Goal: Task Accomplishment & Management: Manage account settings

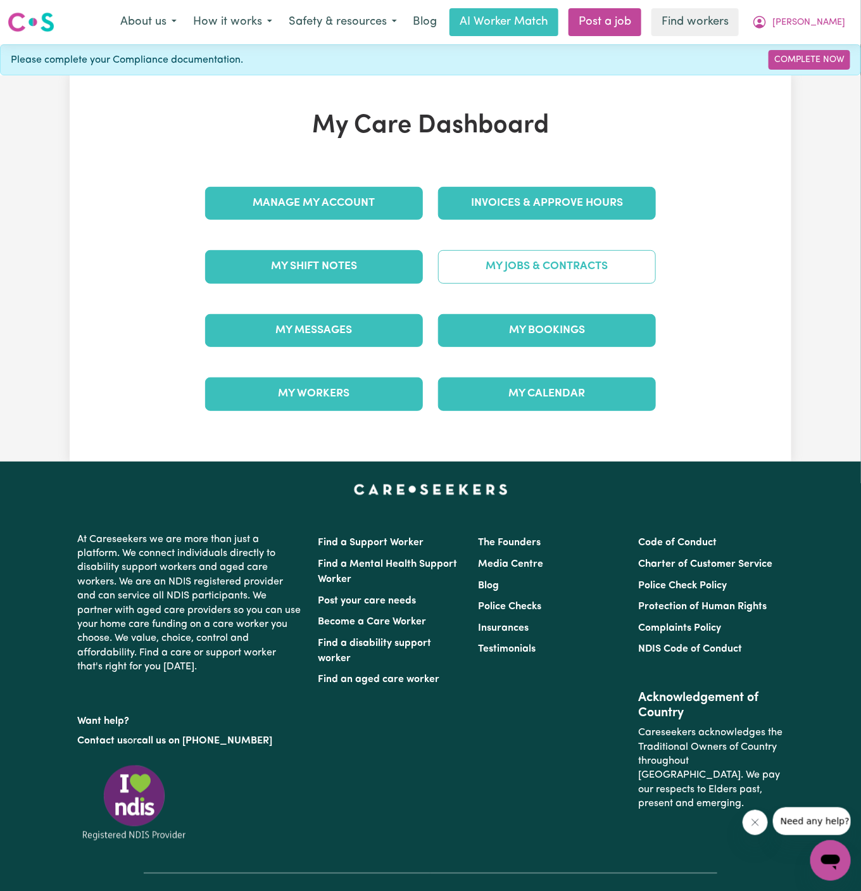
click at [555, 264] on link "My Jobs & Contracts" at bounding box center [547, 266] width 218 height 33
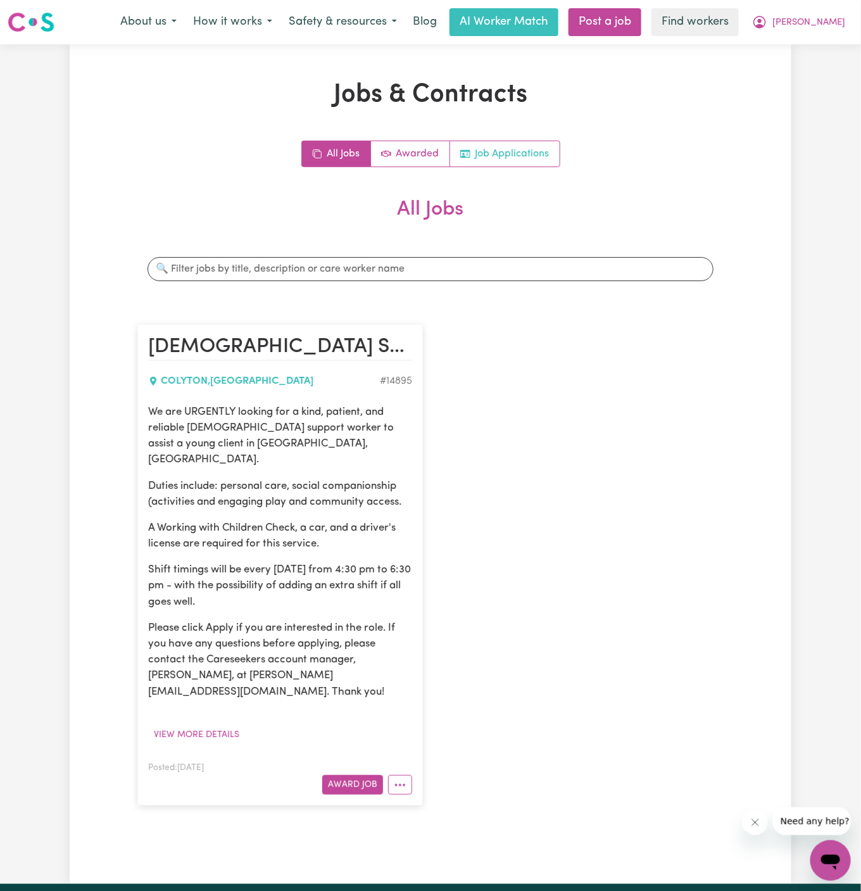
click at [509, 154] on link "Job Applications" at bounding box center [505, 153] width 110 height 25
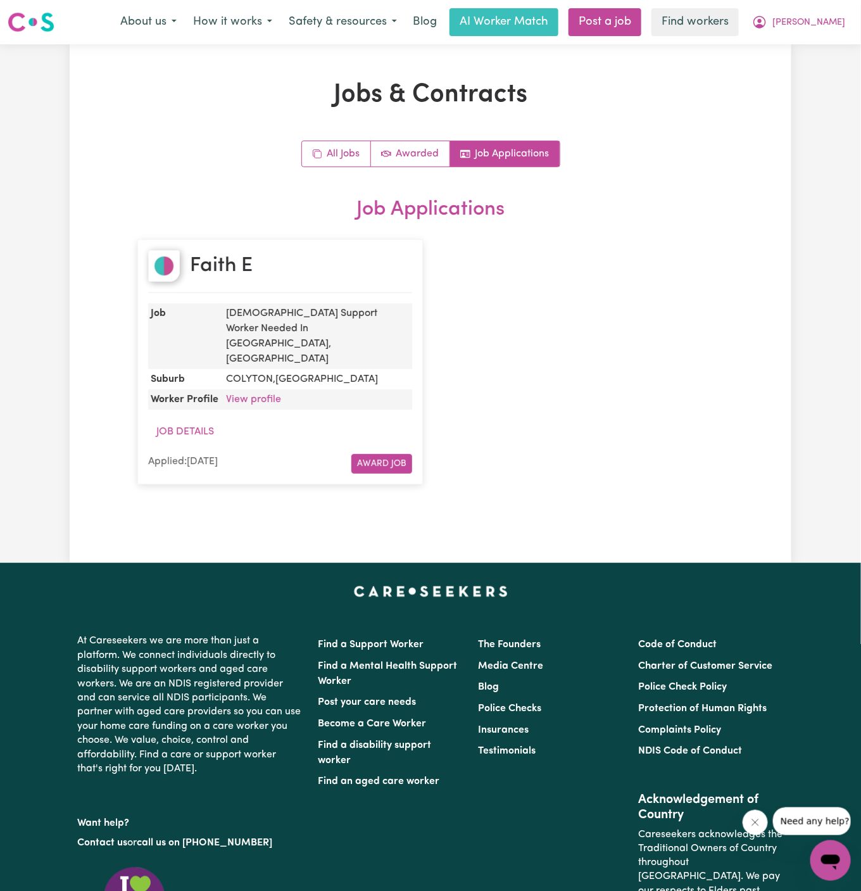
click at [273, 275] on div "Faith E" at bounding box center [280, 271] width 264 height 43
click at [262, 395] on link "View profile" at bounding box center [253, 400] width 55 height 10
click at [273, 269] on div "Faith E" at bounding box center [280, 271] width 264 height 43
drag, startPoint x: 272, startPoint y: 269, endPoint x: 189, endPoint y: 264, distance: 83.2
click at [189, 264] on div "Faith E" at bounding box center [280, 271] width 264 height 43
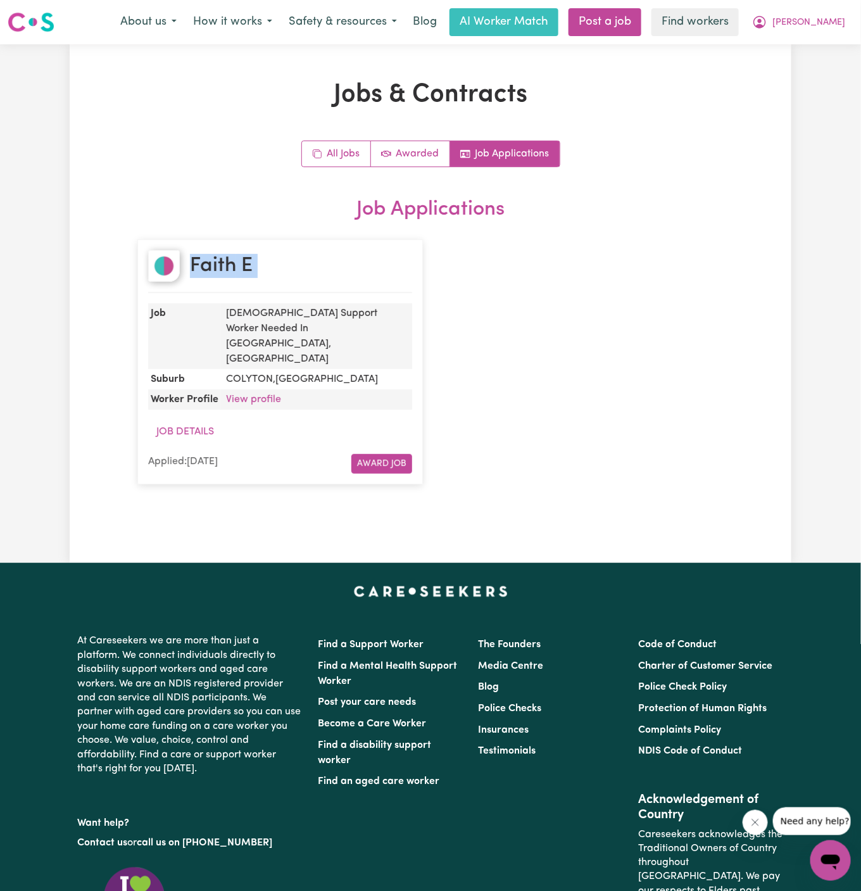
copy h2 "Faith E"
click at [264, 390] on dd "View profile" at bounding box center [316, 400] width 191 height 20
click at [262, 395] on link "View profile" at bounding box center [253, 400] width 55 height 10
click at [295, 261] on div "Faith E" at bounding box center [280, 271] width 264 height 43
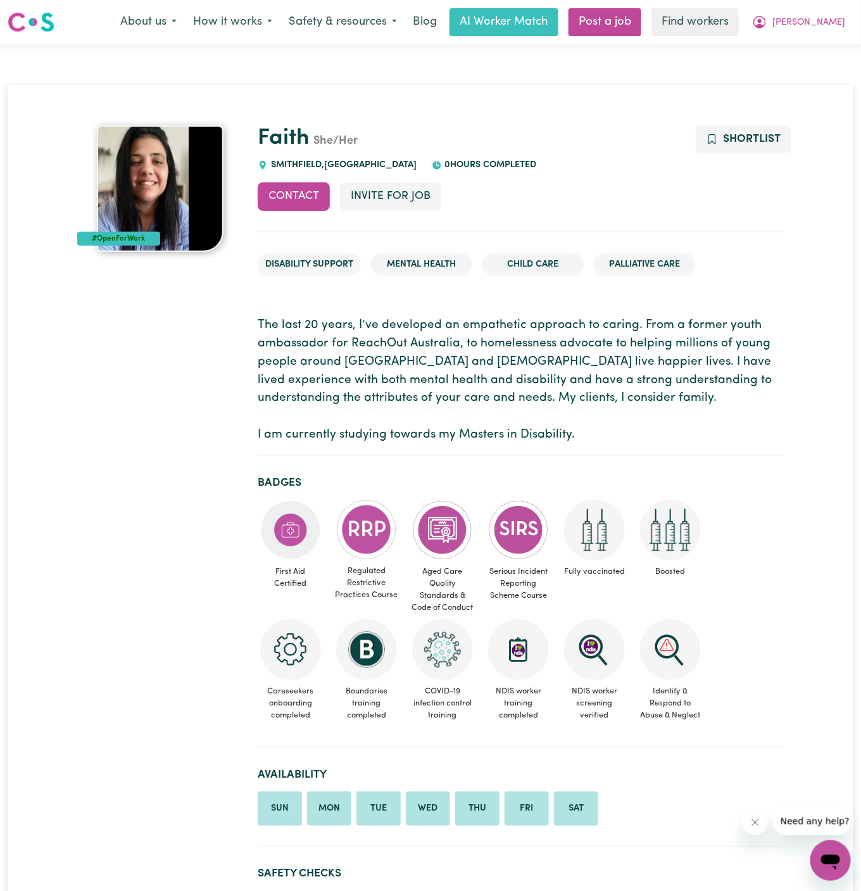
click at [288, 161] on span "SMITHFIELD , New South Wales" at bounding box center [342, 165] width 149 height 10
copy span "SMITHFIELD"
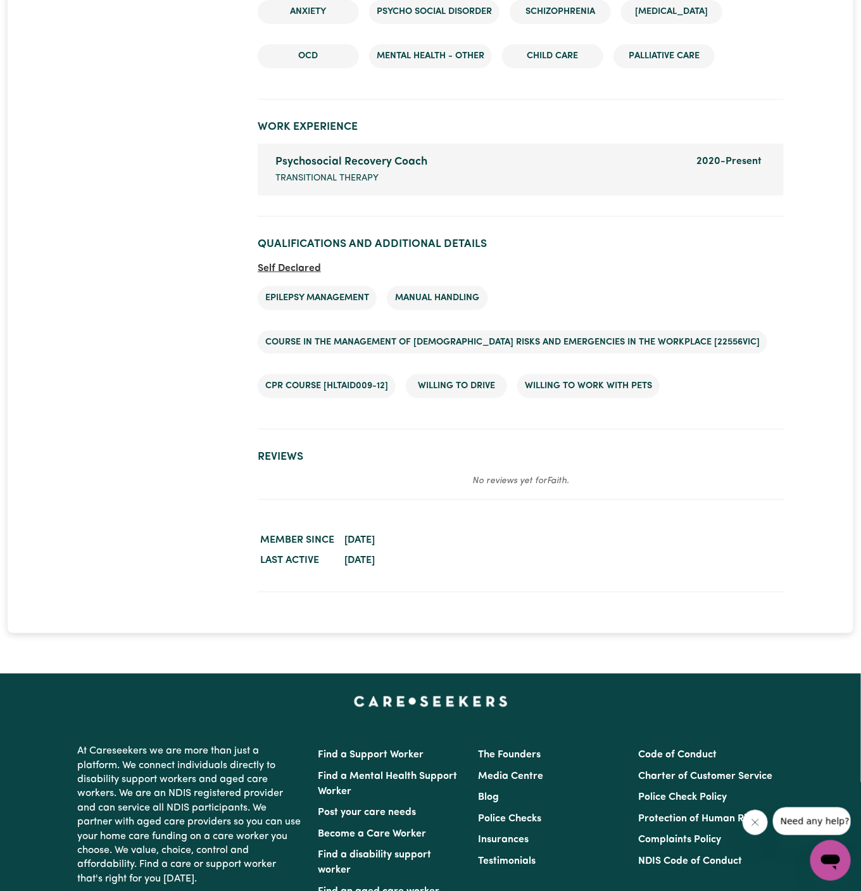
scroll to position [2066, 0]
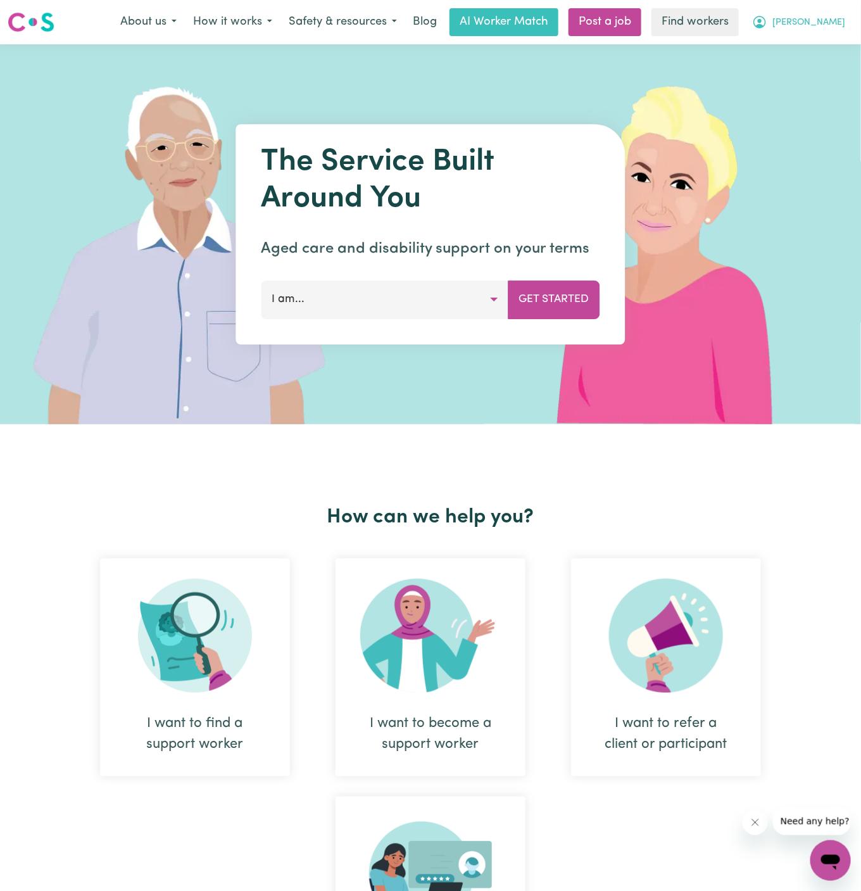
click at [837, 27] on span "[PERSON_NAME]" at bounding box center [809, 23] width 73 height 14
click at [821, 66] on link "Logout" at bounding box center [803, 73] width 100 height 24
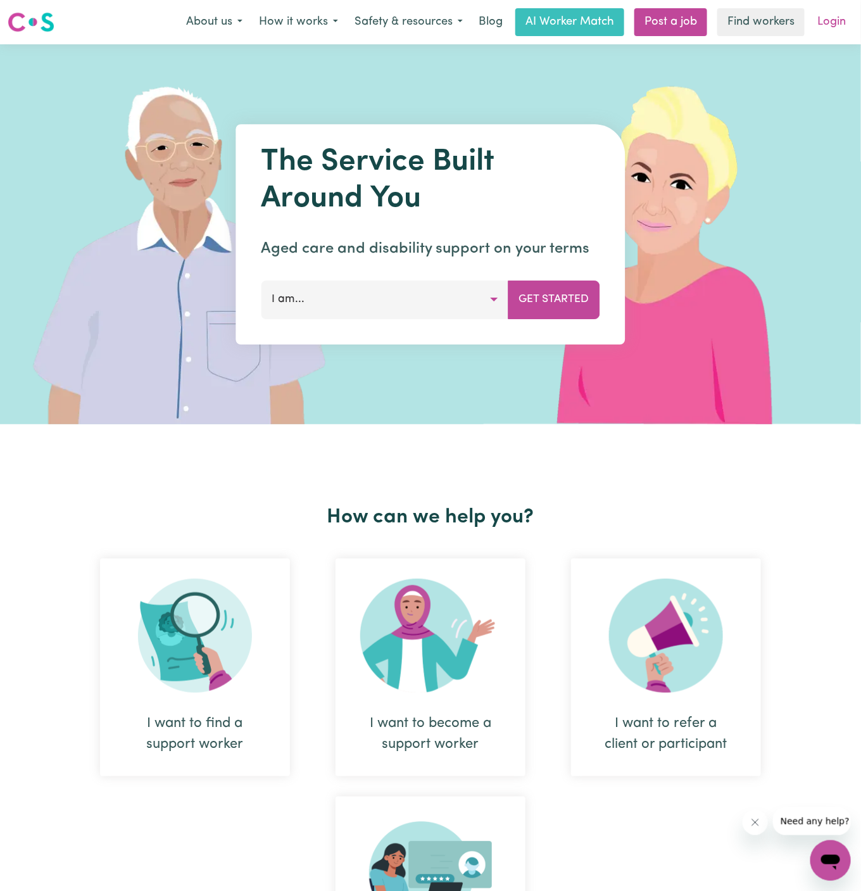
click at [848, 11] on link "Login" at bounding box center [832, 22] width 44 height 28
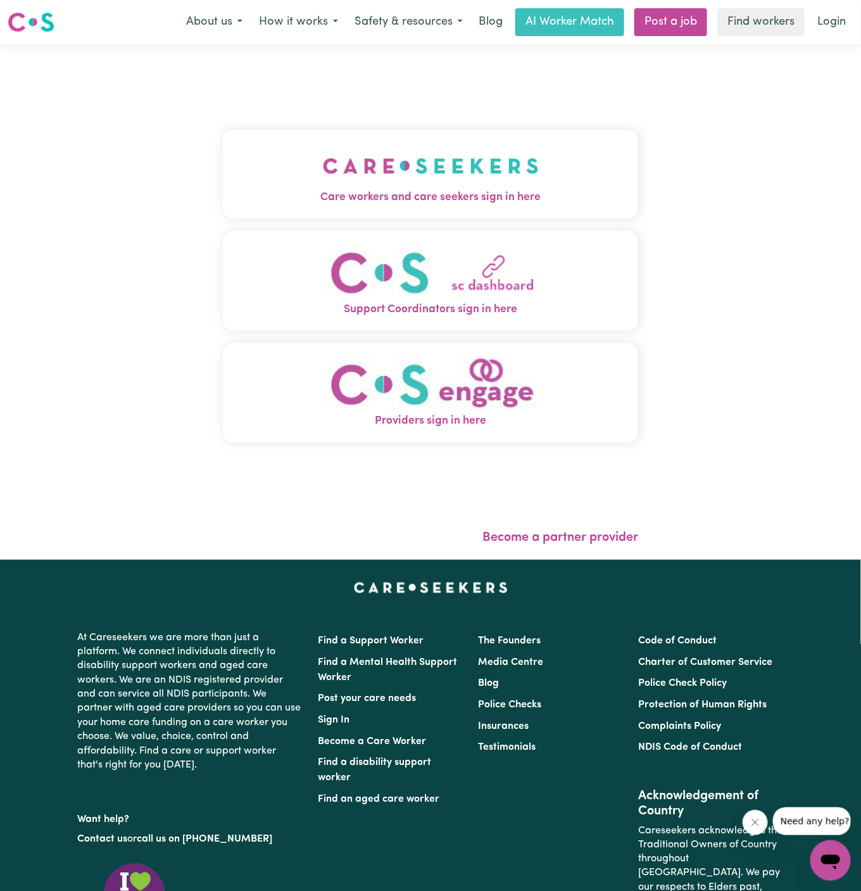
click at [465, 179] on img "Care workers and care seekers sign in here" at bounding box center [431, 166] width 216 height 47
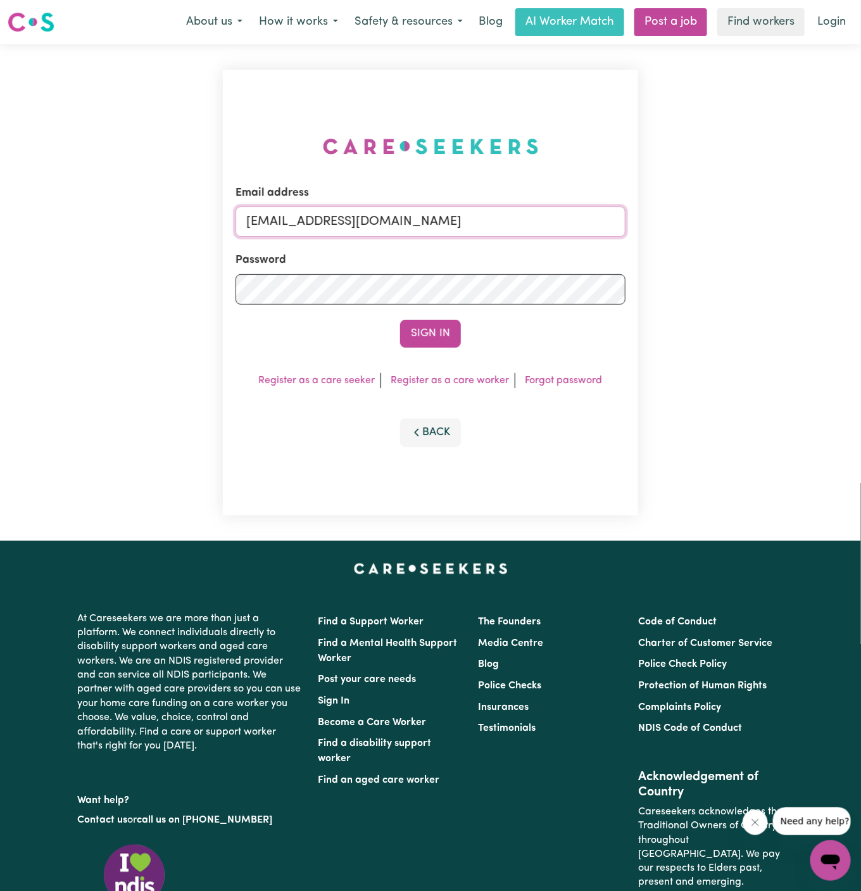
click at [558, 223] on input "superuser~SharynWessonRC@careseekers.com.au" at bounding box center [431, 221] width 390 height 30
type input "dyan@careseekers.com.au"
click at [411, 328] on button "Sign In" at bounding box center [430, 334] width 61 height 28
